Goal: Task Accomplishment & Management: Manage account settings

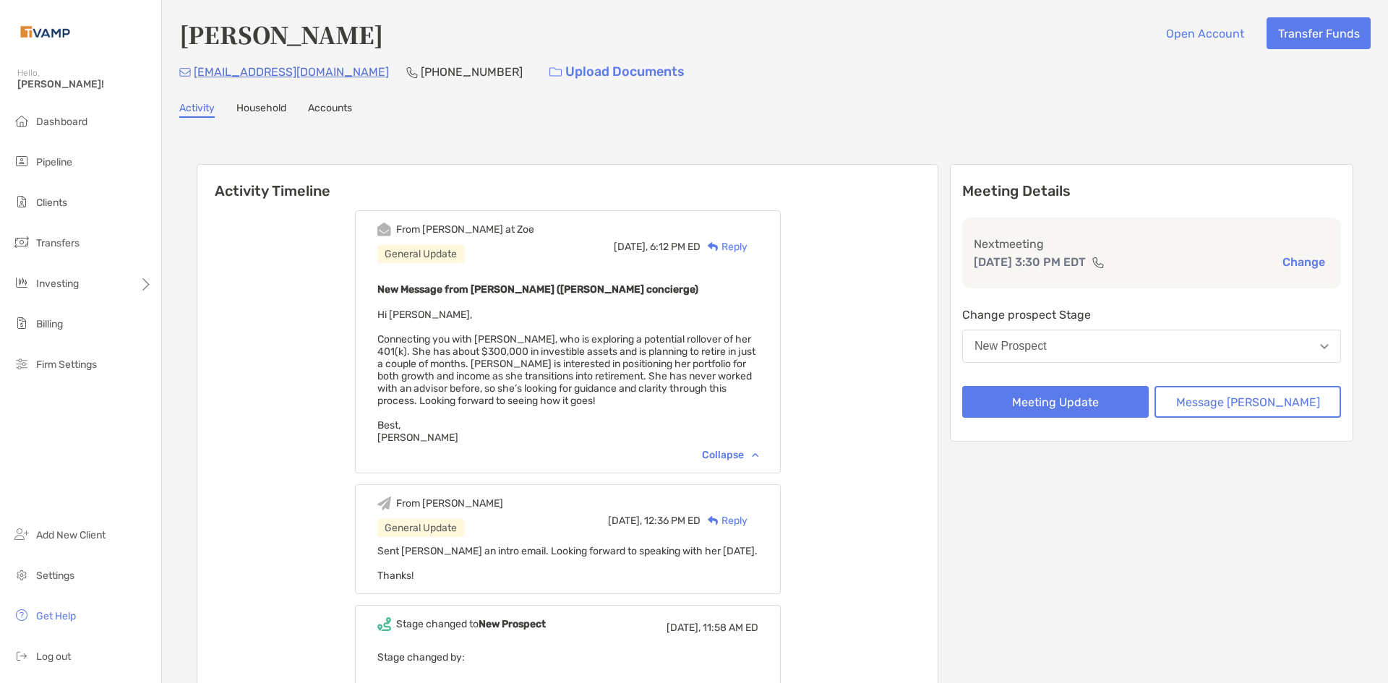
click at [1137, 356] on button "New Prospect" at bounding box center [1151, 346] width 379 height 33
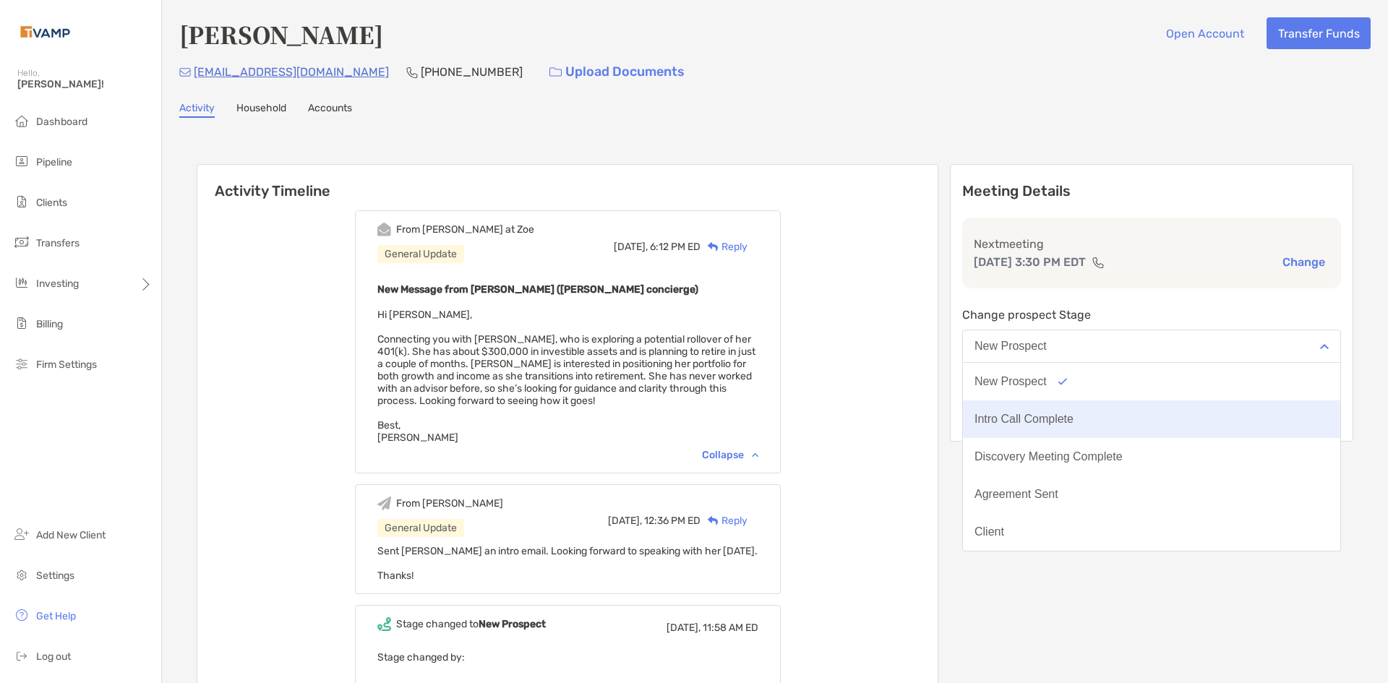
click at [1097, 410] on button "Intro Call Complete" at bounding box center [1151, 419] width 377 height 38
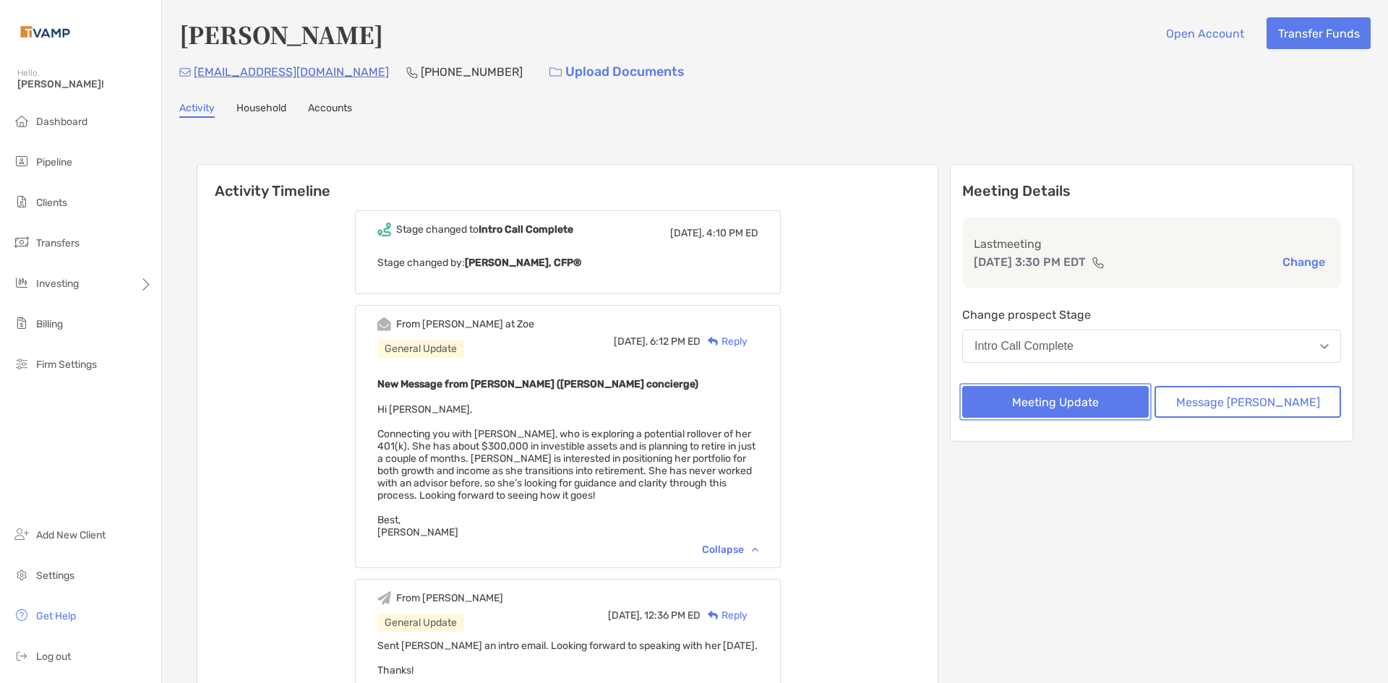
click at [1121, 402] on button "Meeting Update" at bounding box center [1055, 402] width 186 height 32
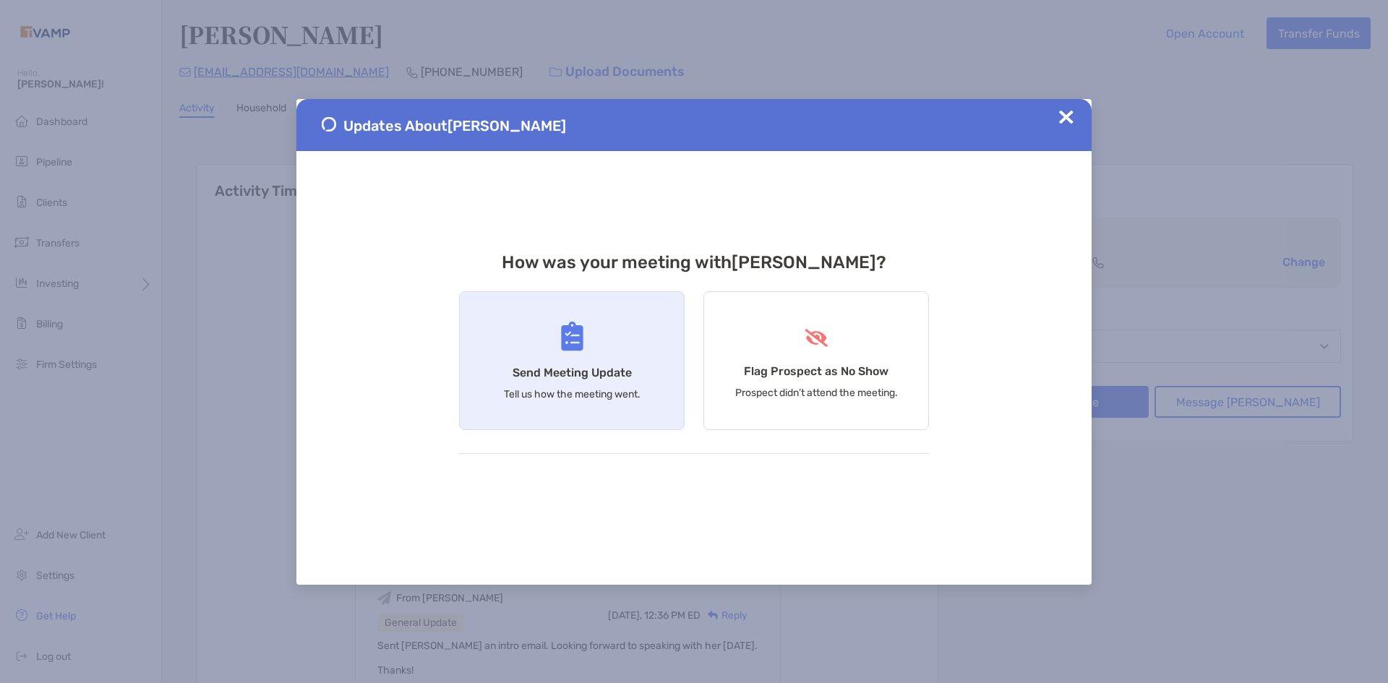
click at [623, 343] on div "Send Meeting Update Tell us how the meeting went." at bounding box center [571, 360] width 225 height 139
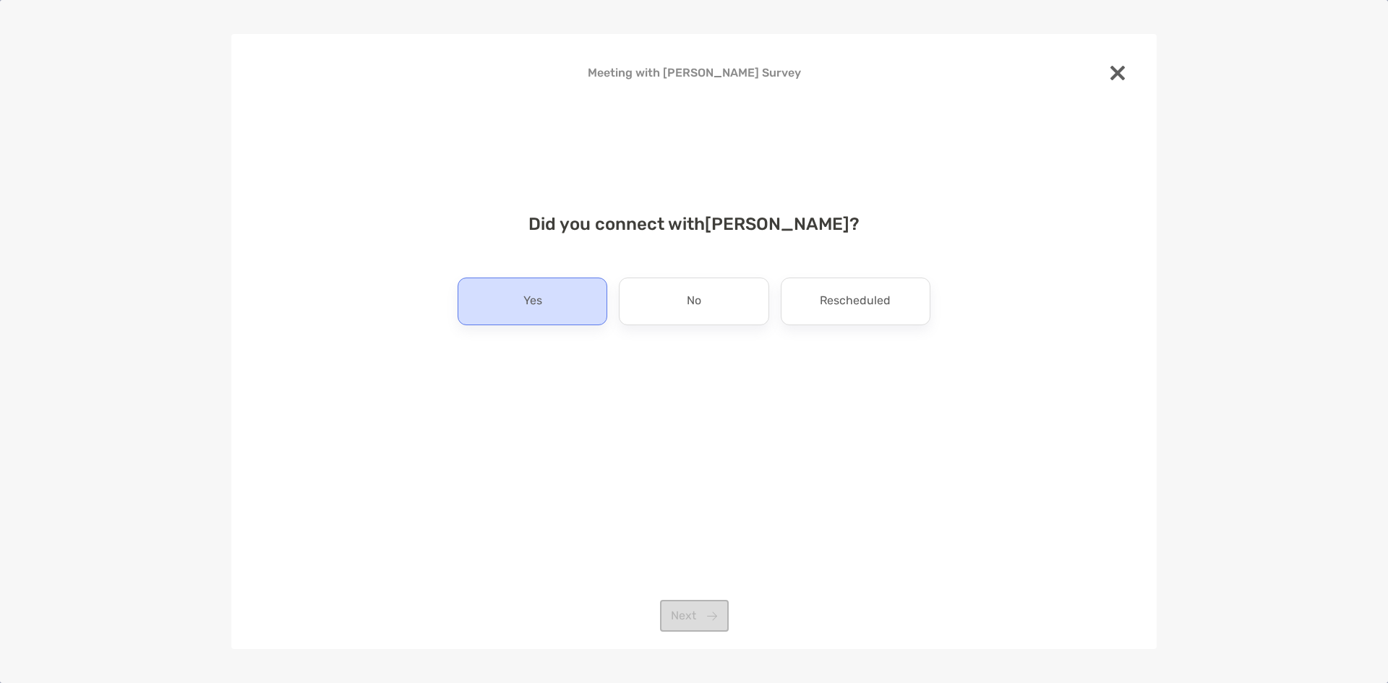
click at [553, 314] on div "Yes" at bounding box center [532, 302] width 150 height 48
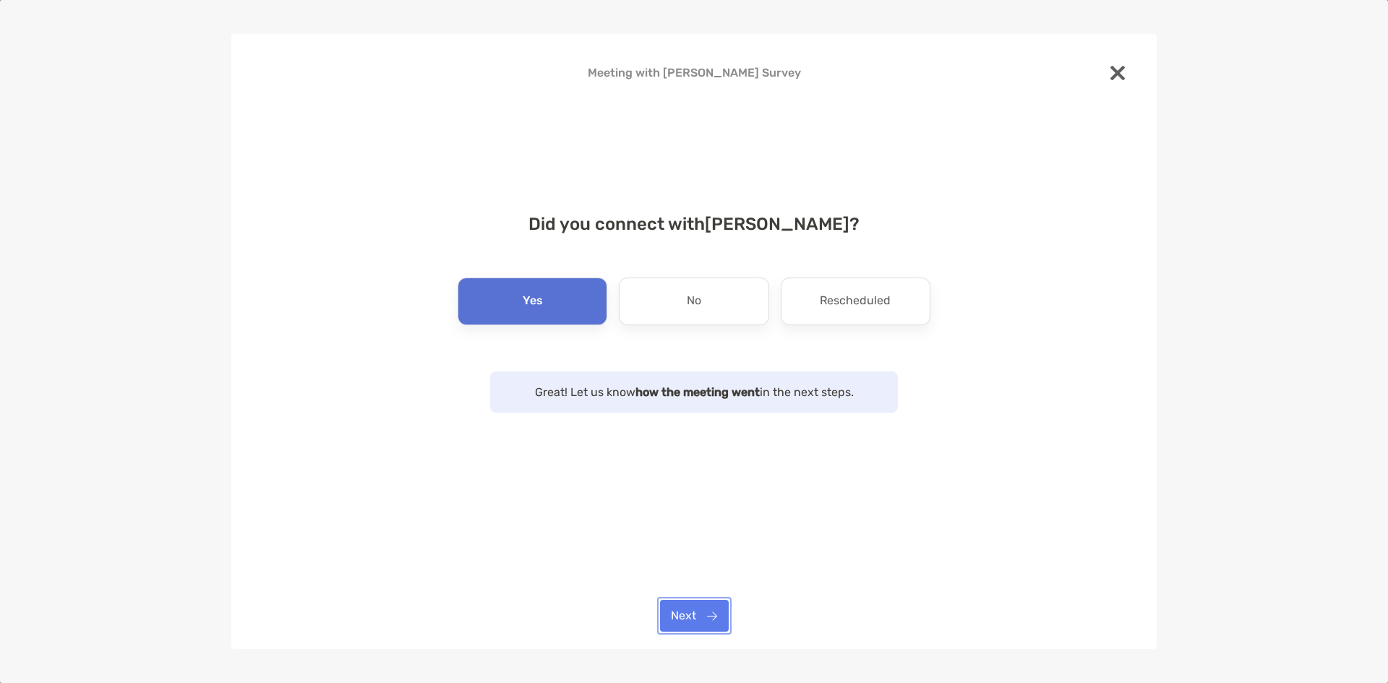
click at [707, 609] on button "Next" at bounding box center [694, 616] width 69 height 32
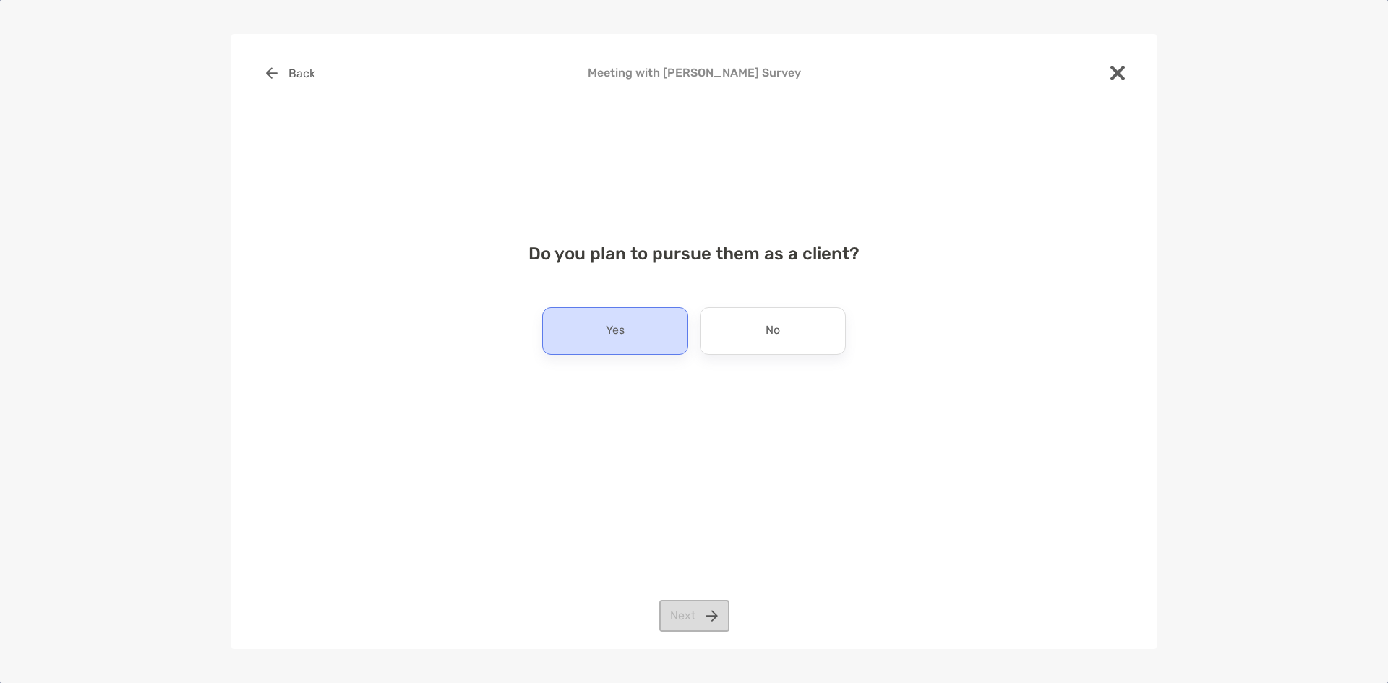
click at [607, 322] on p "Yes" at bounding box center [615, 330] width 19 height 23
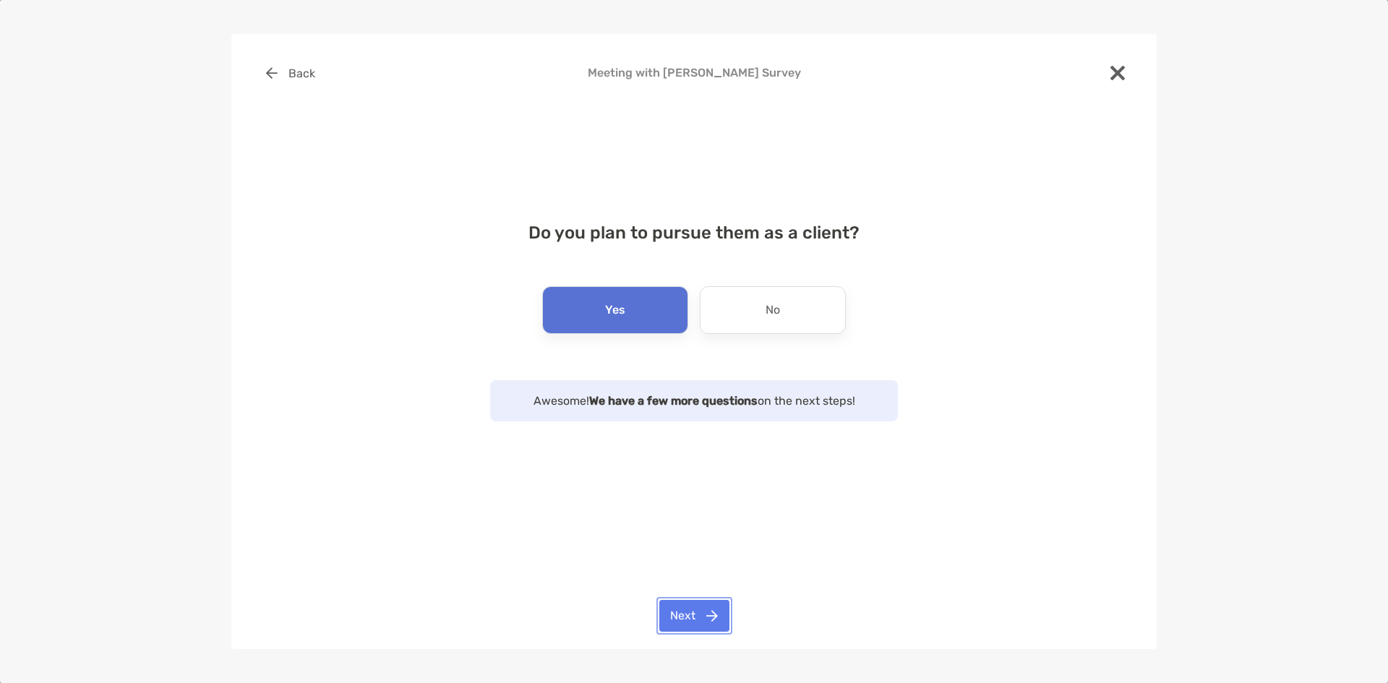
click at [694, 618] on button "Next" at bounding box center [694, 616] width 70 height 32
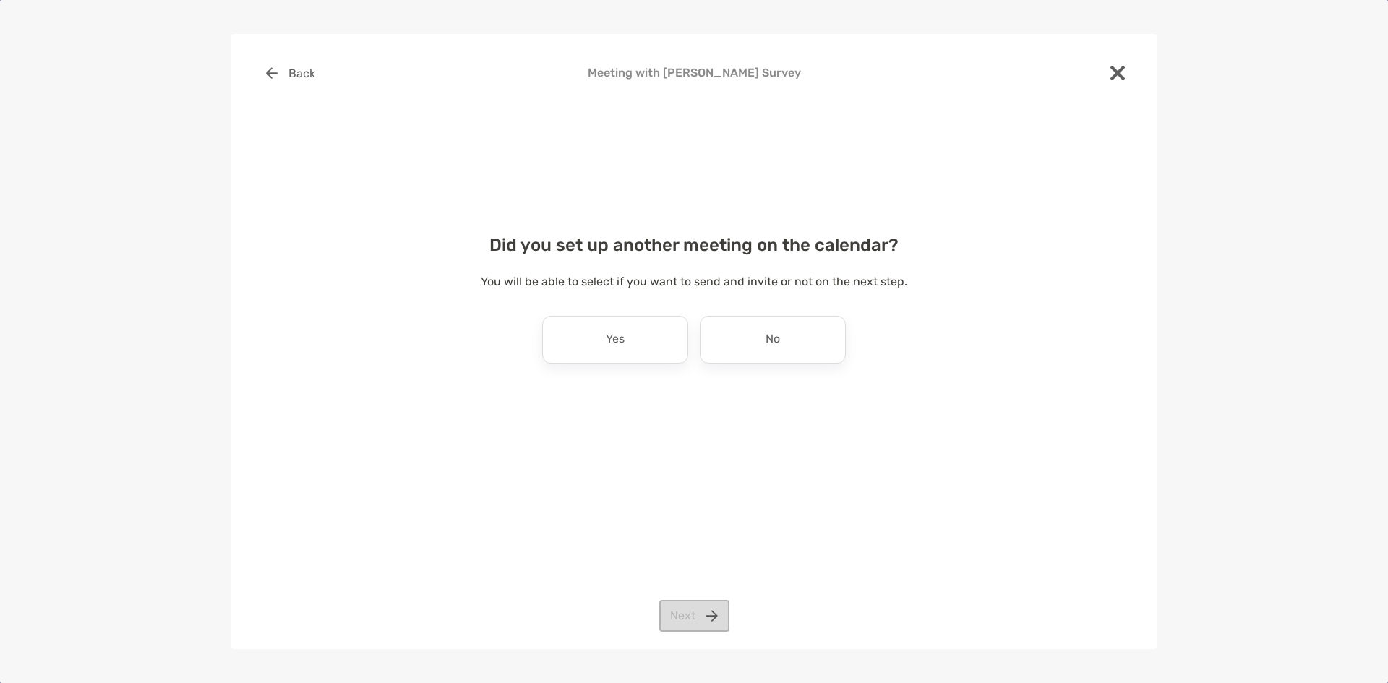
drag, startPoint x: 744, startPoint y: 349, endPoint x: 740, endPoint y: 486, distance: 137.4
click at [746, 349] on div "No" at bounding box center [773, 340] width 146 height 48
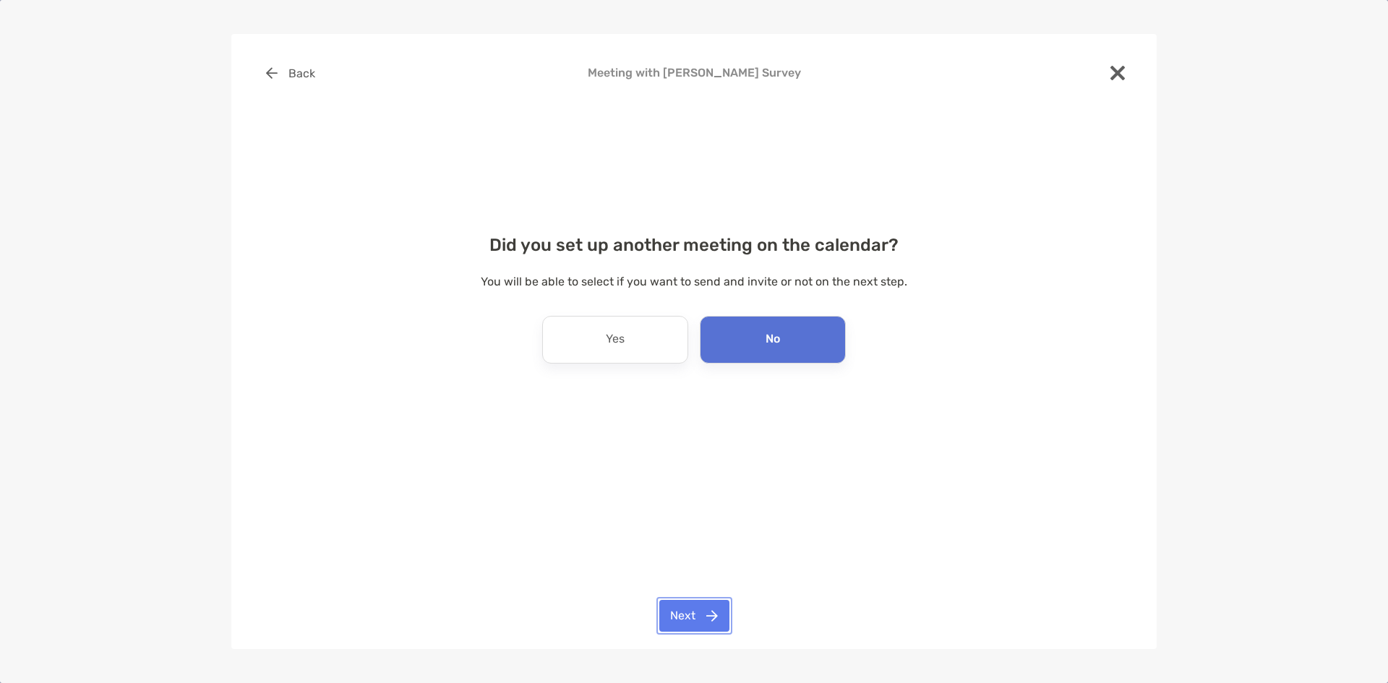
click at [713, 617] on button "Next" at bounding box center [694, 616] width 70 height 32
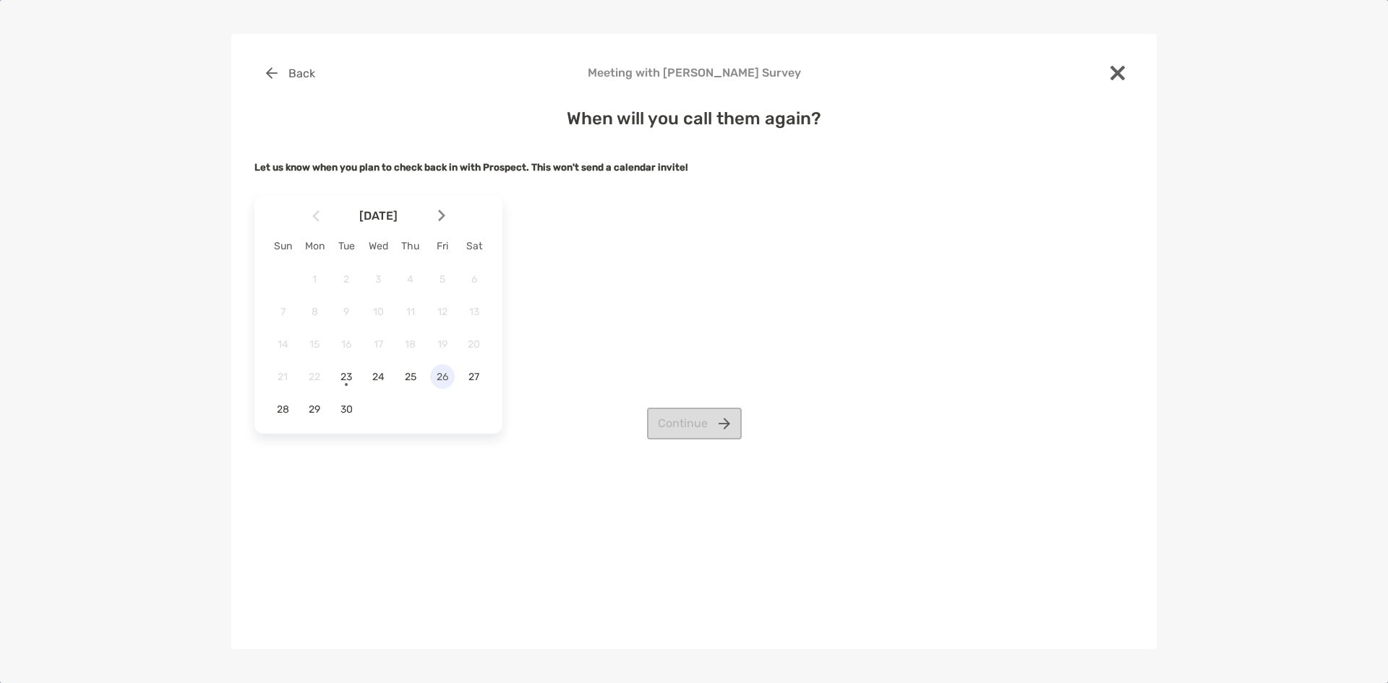
click at [444, 382] on span "26" at bounding box center [442, 377] width 25 height 12
click at [735, 424] on button "Continue" at bounding box center [694, 424] width 95 height 32
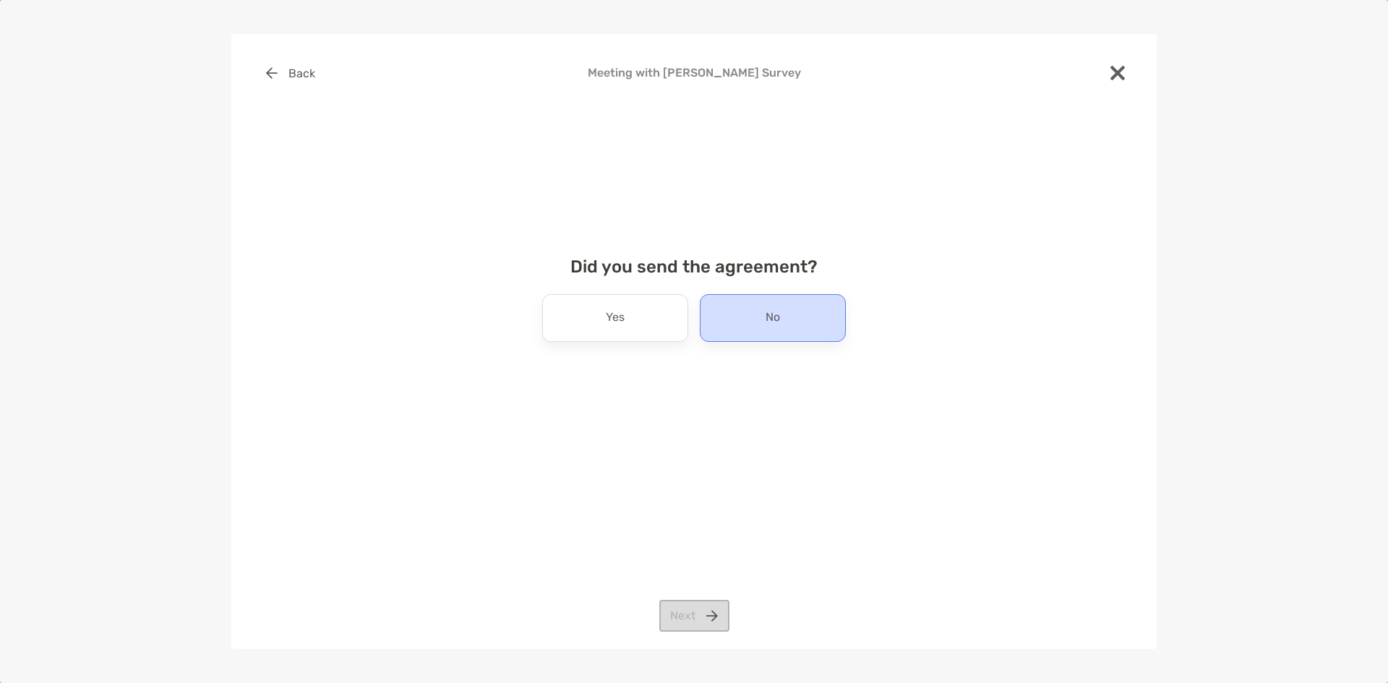
click at [727, 325] on div "No" at bounding box center [773, 318] width 146 height 48
click at [709, 608] on button "Next" at bounding box center [694, 616] width 70 height 32
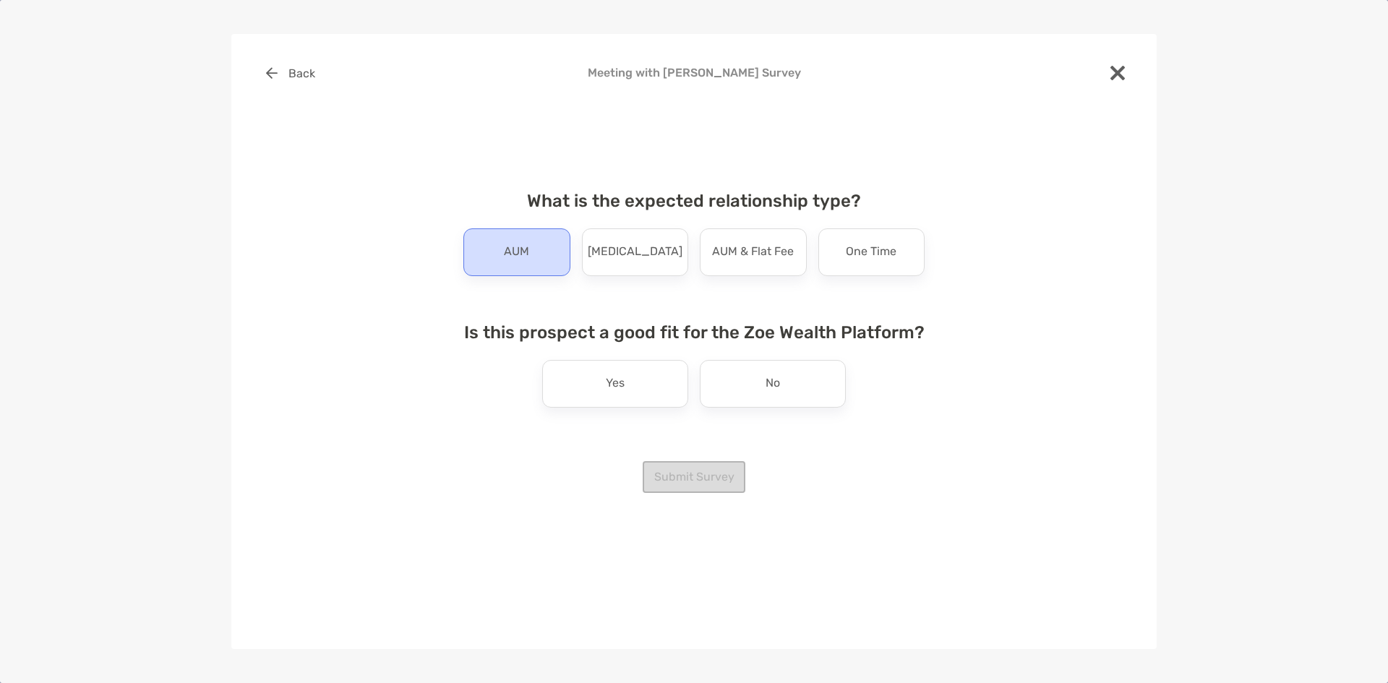
click at [549, 268] on div "AUM" at bounding box center [516, 252] width 107 height 48
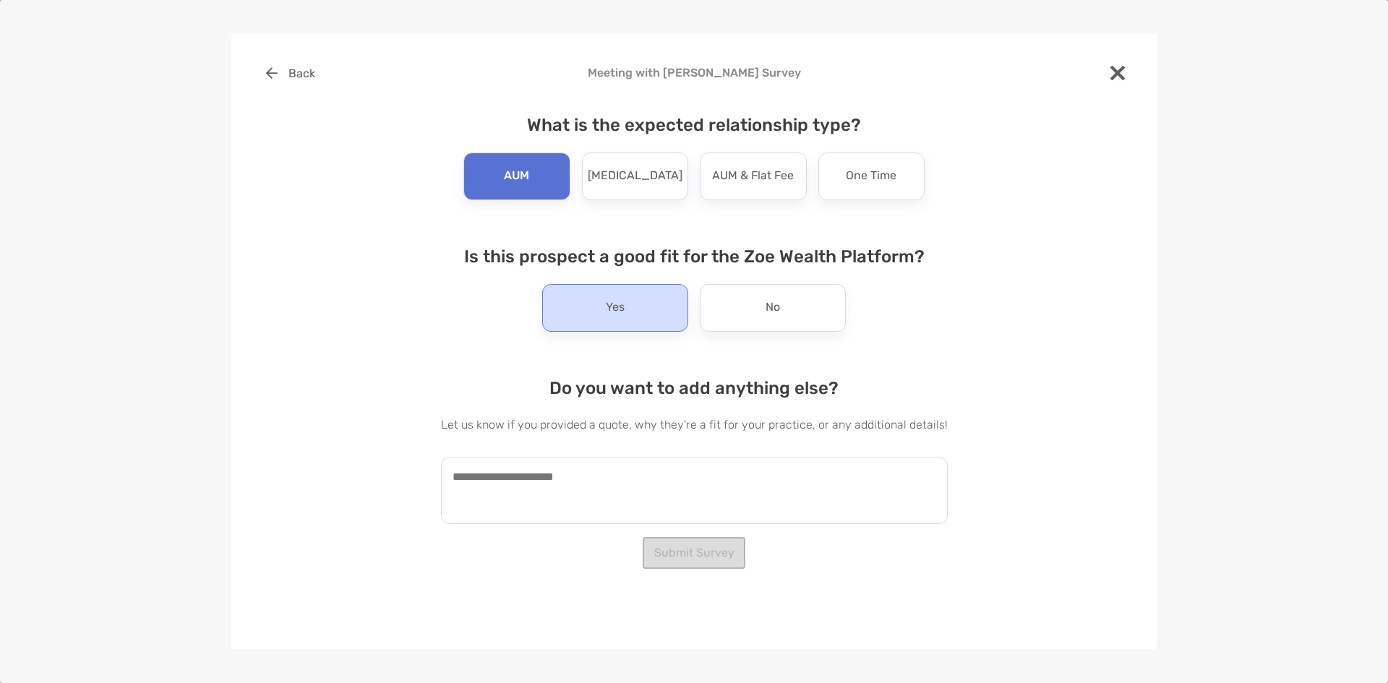
click at [643, 311] on div "Yes" at bounding box center [615, 308] width 146 height 48
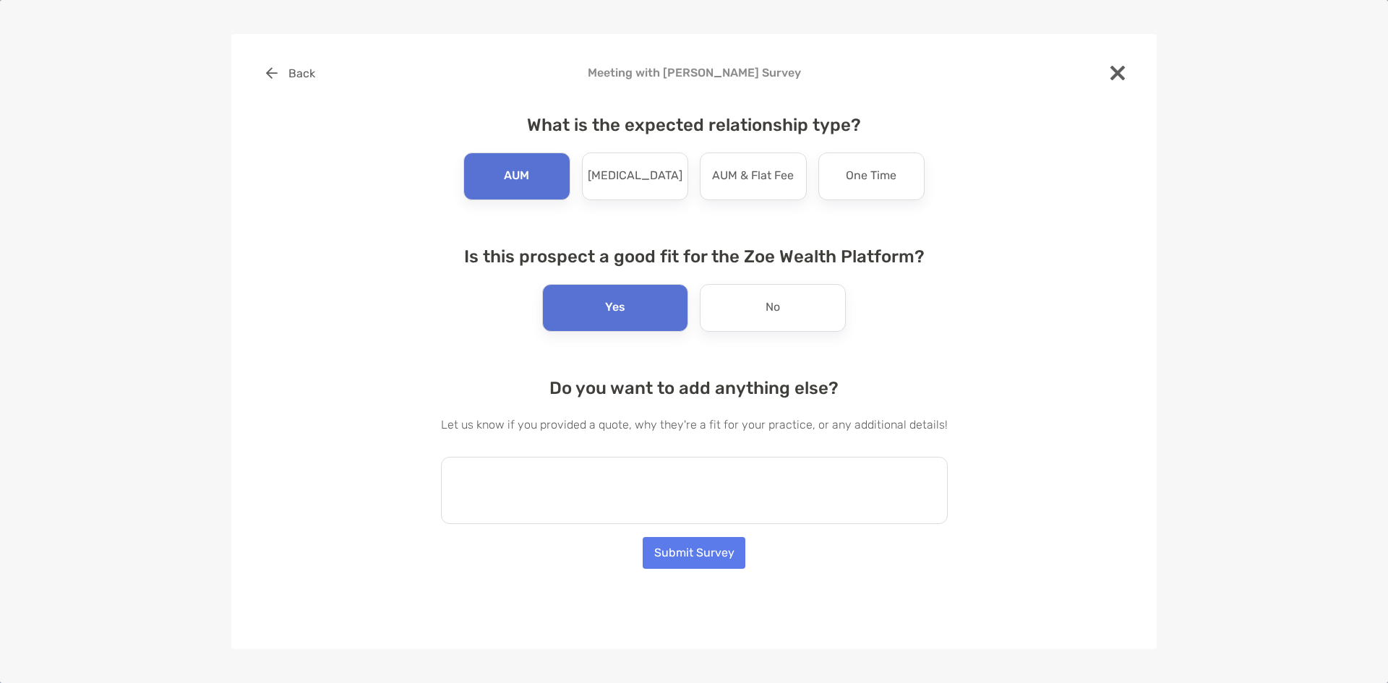
click at [598, 481] on textarea at bounding box center [694, 490] width 507 height 67
type textarea "****"
click at [663, 554] on button "Submit Survey" at bounding box center [693, 553] width 103 height 32
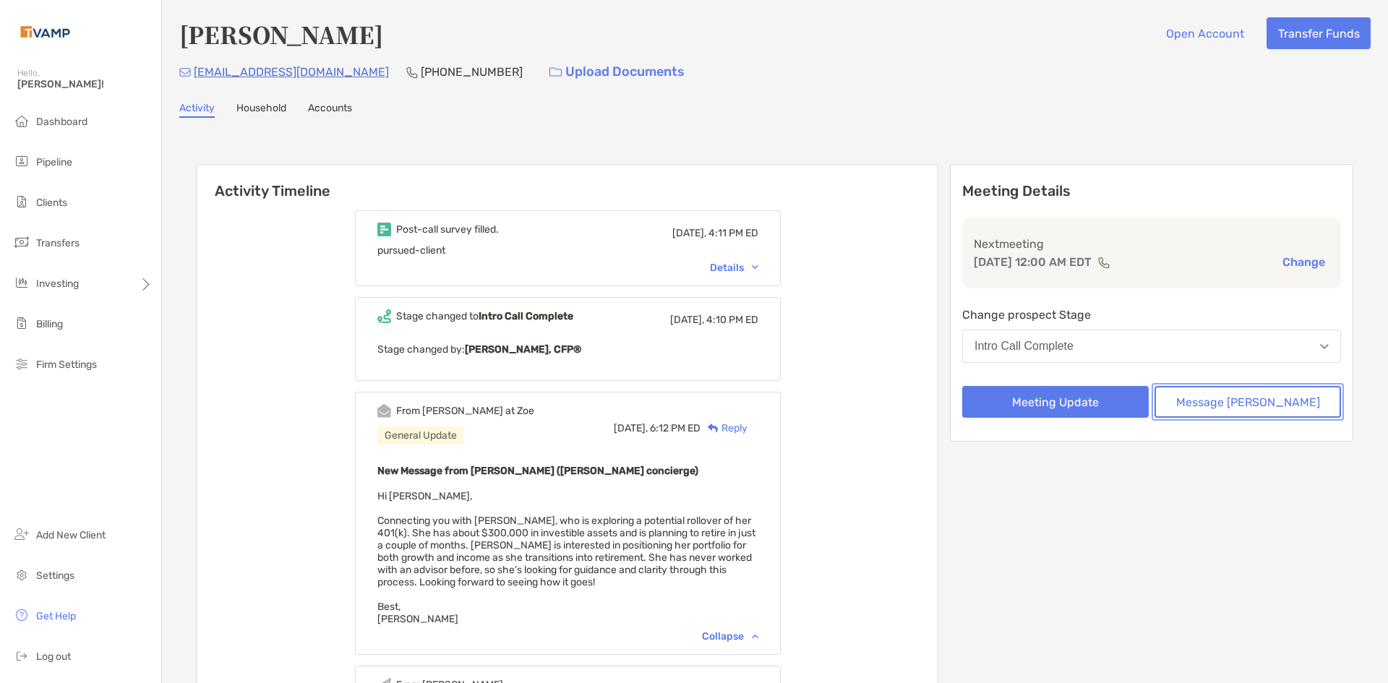
click at [1253, 413] on button "Message [PERSON_NAME]" at bounding box center [1247, 402] width 186 height 32
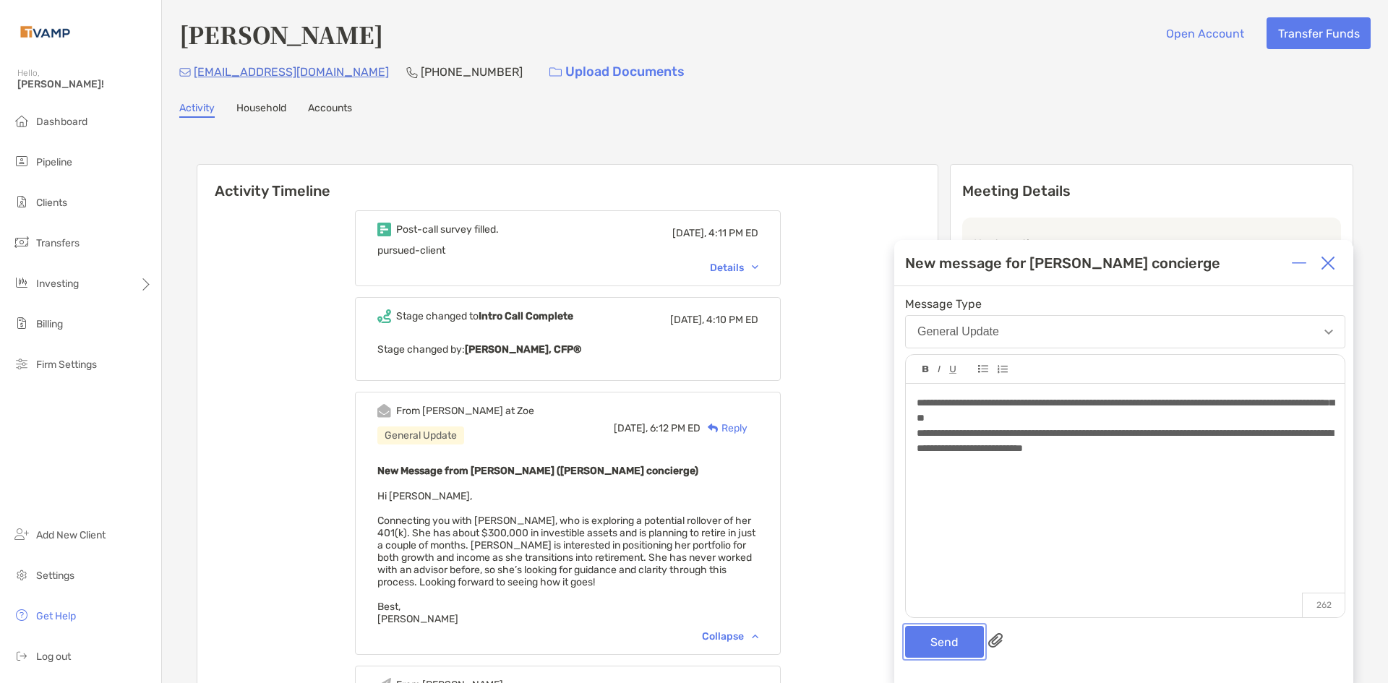
click at [958, 643] on button "Send" at bounding box center [944, 642] width 79 height 32
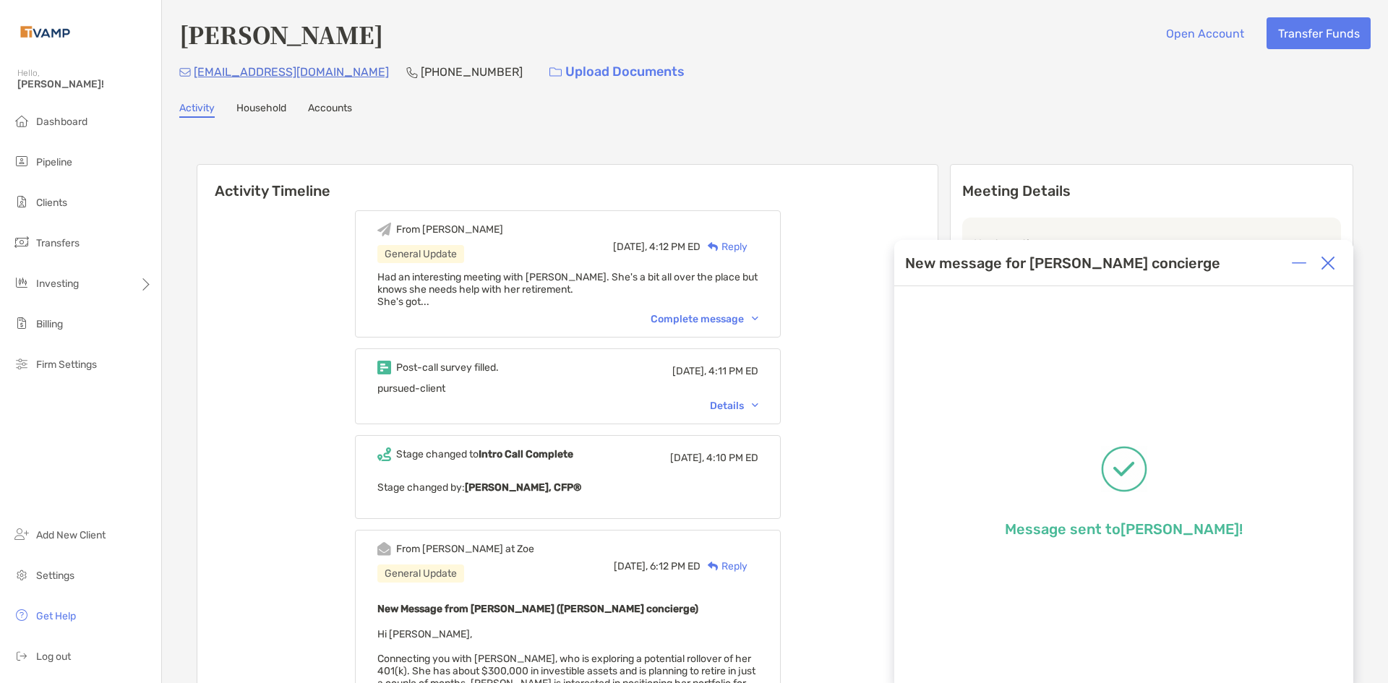
click at [1334, 263] on img at bounding box center [1327, 263] width 14 height 14
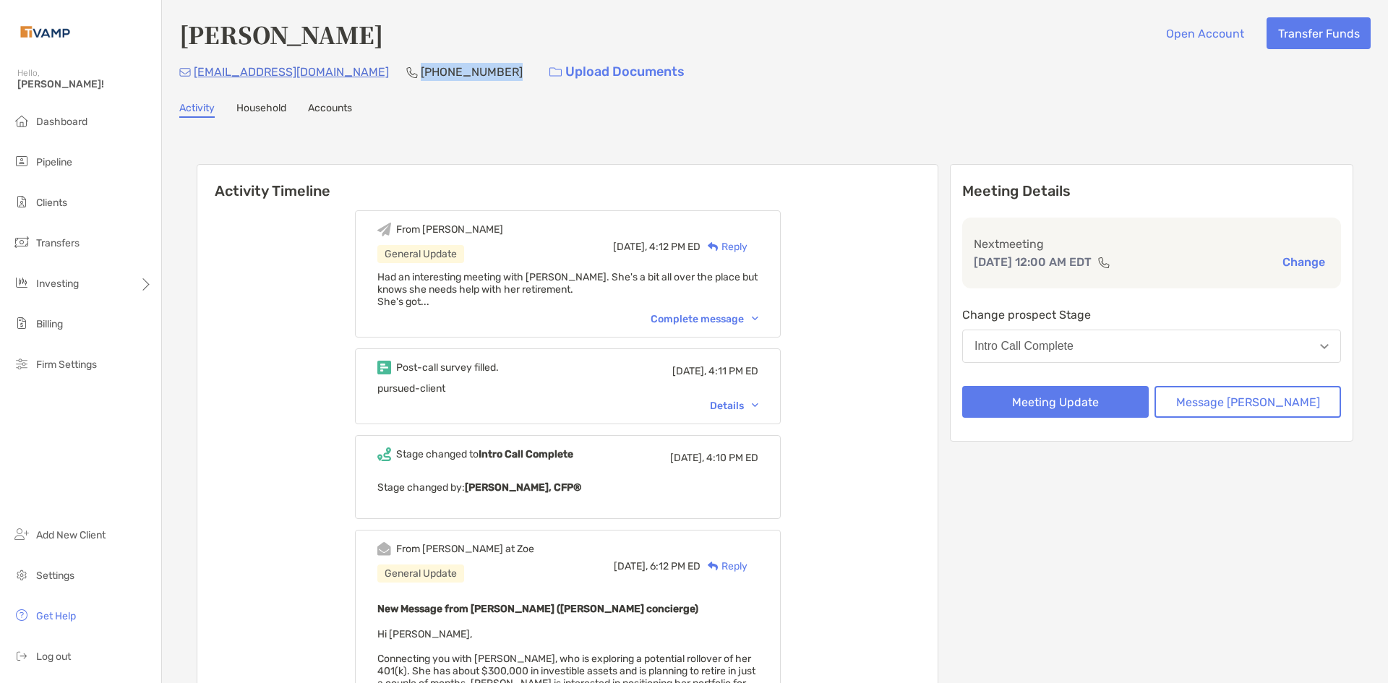
drag, startPoint x: 481, startPoint y: 72, endPoint x: 395, endPoint y: 79, distance: 87.0
click at [395, 79] on div "[EMAIL_ADDRESS][DOMAIN_NAME] [PHONE_NUMBER] Upload Documents" at bounding box center [774, 71] width 1191 height 31
copy p "[PHONE_NUMBER]"
click at [366, 77] on div "[EMAIL_ADDRESS][DOMAIN_NAME] [PHONE_NUMBER] Upload Documents" at bounding box center [774, 71] width 1191 height 31
drag, startPoint x: 366, startPoint y: 70, endPoint x: 194, endPoint y: 82, distance: 171.7
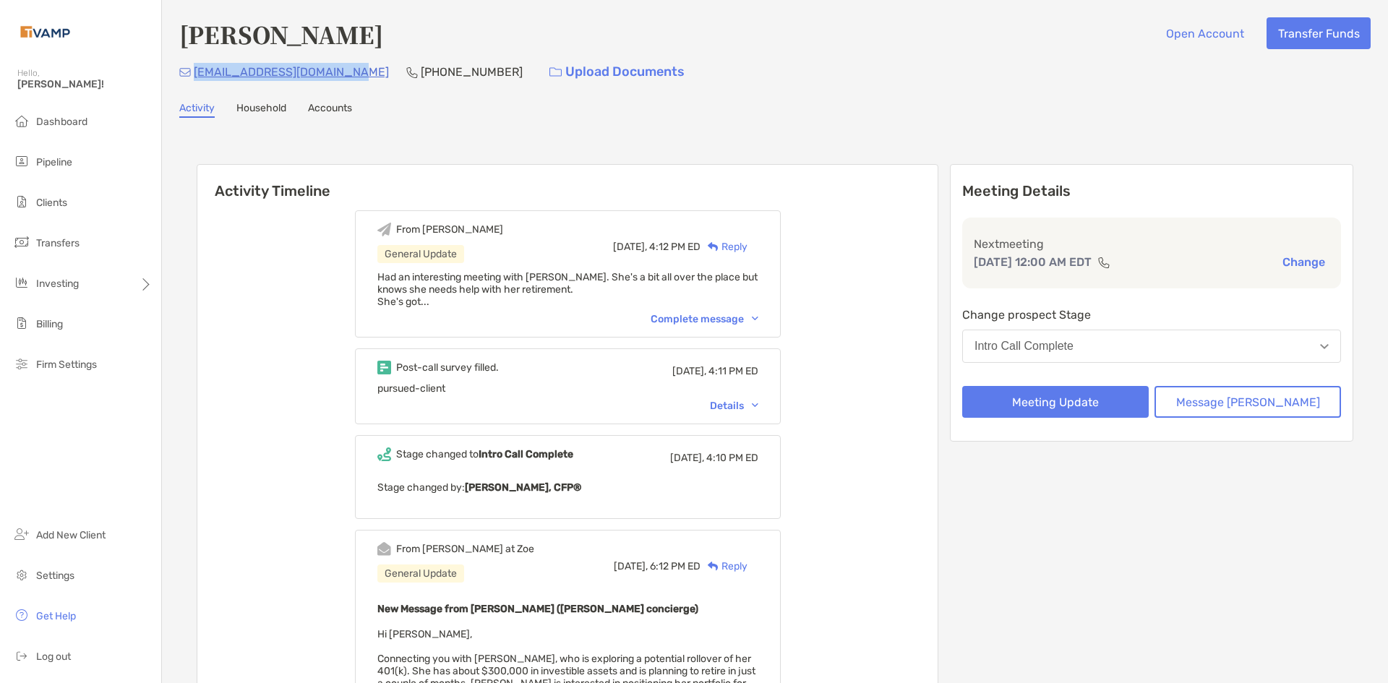
click at [194, 82] on div "[EMAIL_ADDRESS][DOMAIN_NAME] [PHONE_NUMBER] Upload Documents" at bounding box center [774, 71] width 1191 height 31
copy p "[EMAIL_ADDRESS][DOMAIN_NAME]"
